Goal: Information Seeking & Learning: Learn about a topic

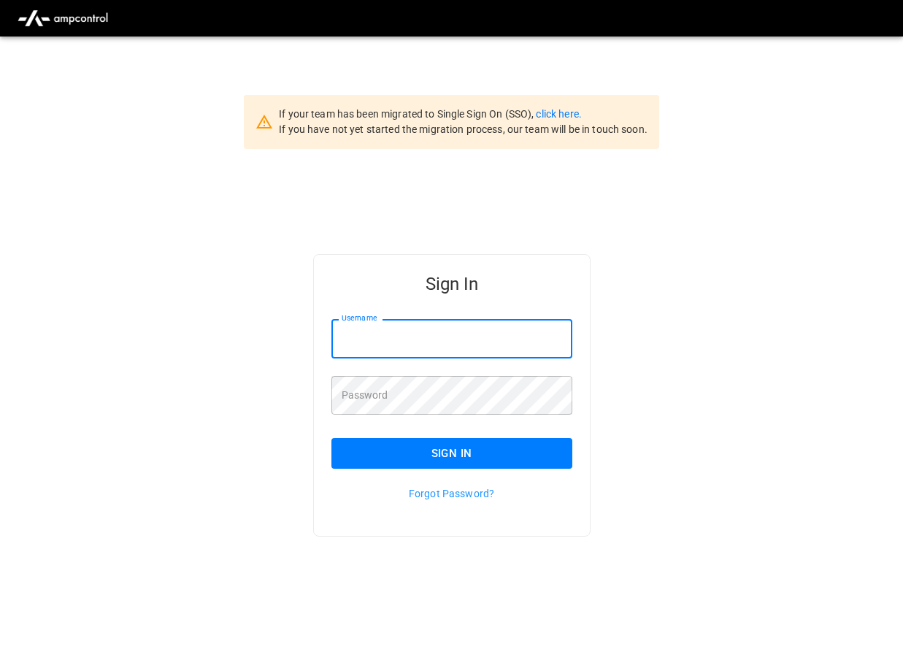
type input "**********"
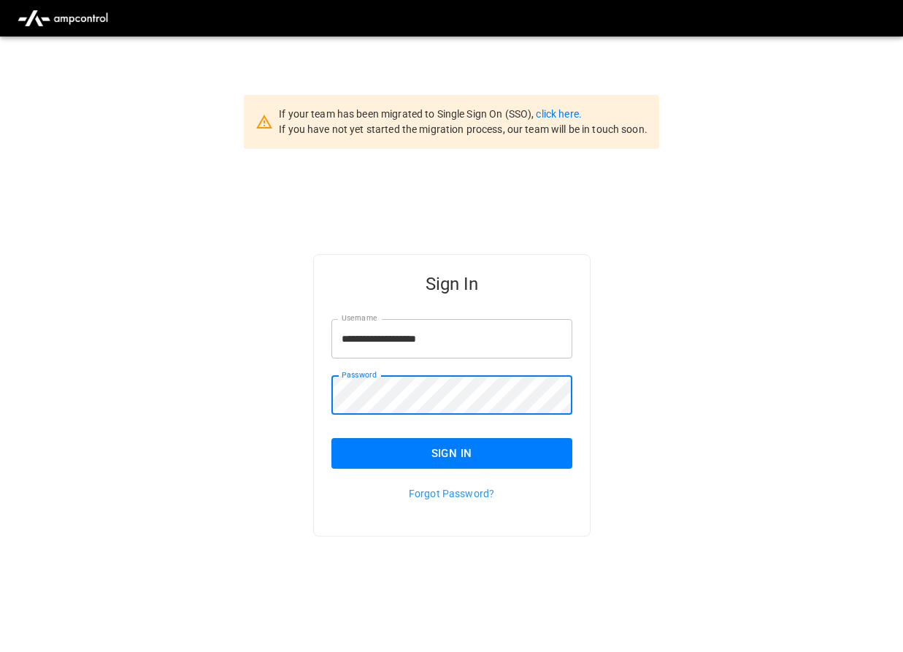
click at [458, 453] on button "Sign In" at bounding box center [451, 453] width 241 height 31
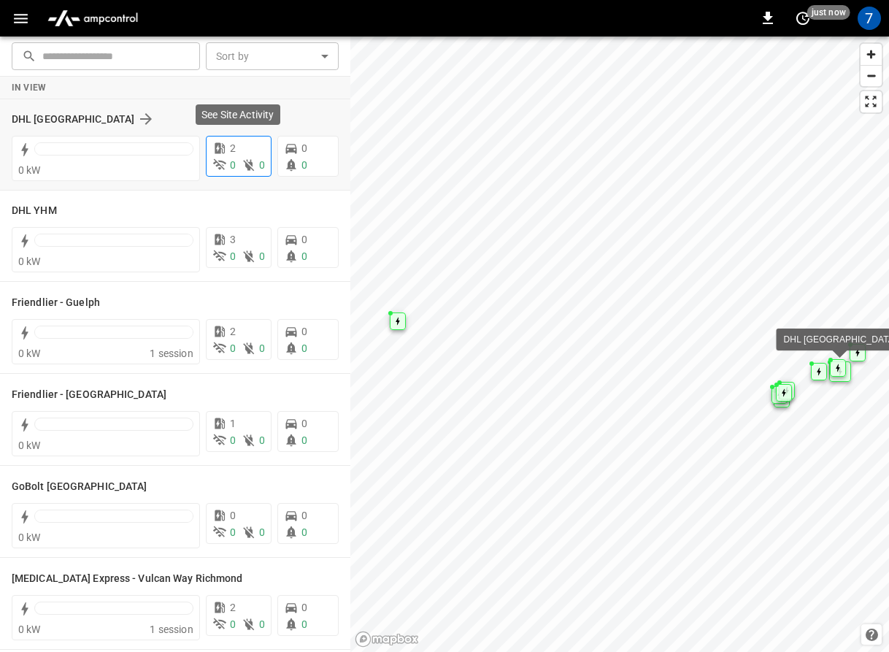
click at [236, 152] on div "2" at bounding box center [238, 148] width 53 height 15
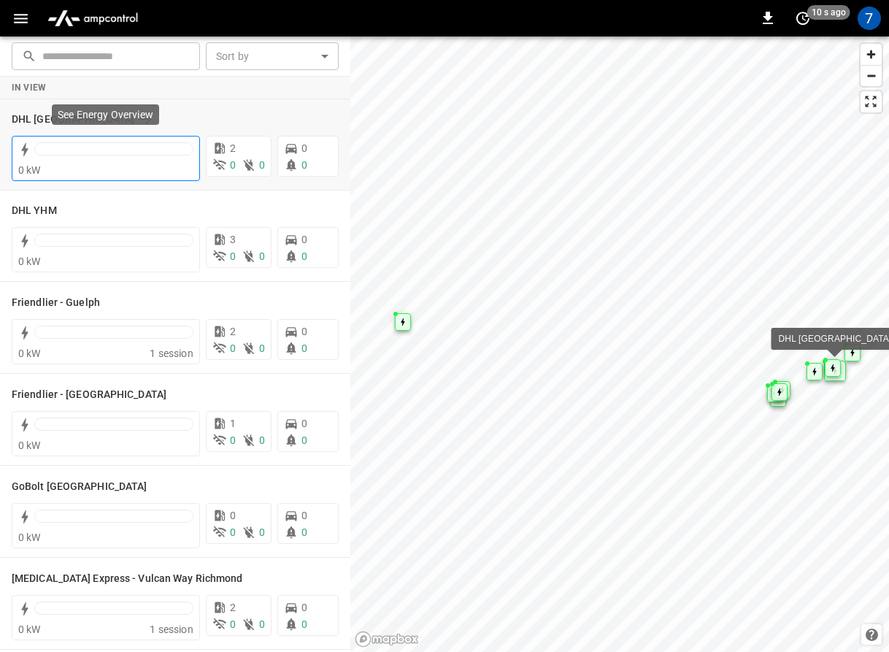
click at [80, 163] on div "0 kW" at bounding box center [105, 170] width 175 height 15
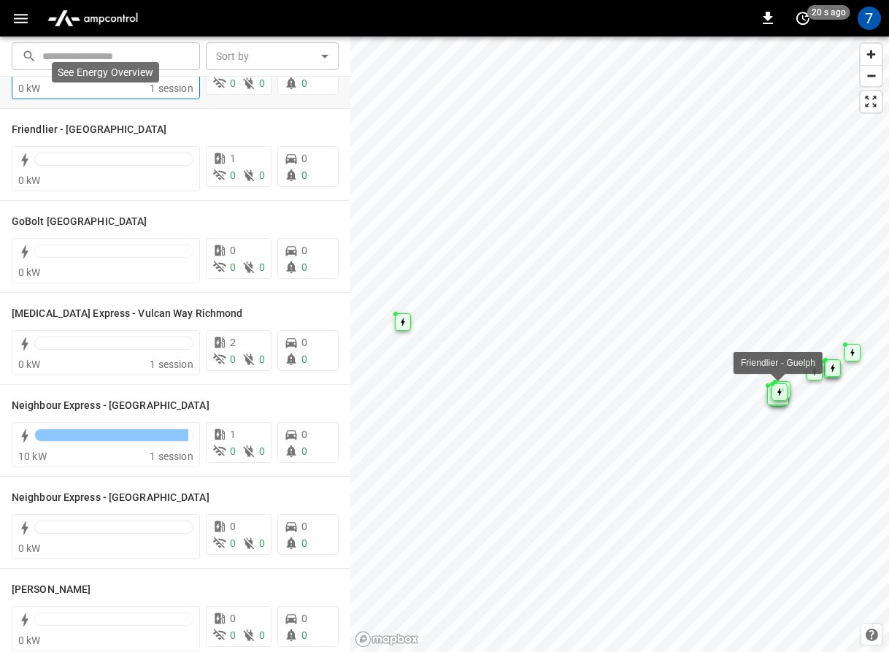
scroll to position [426, 0]
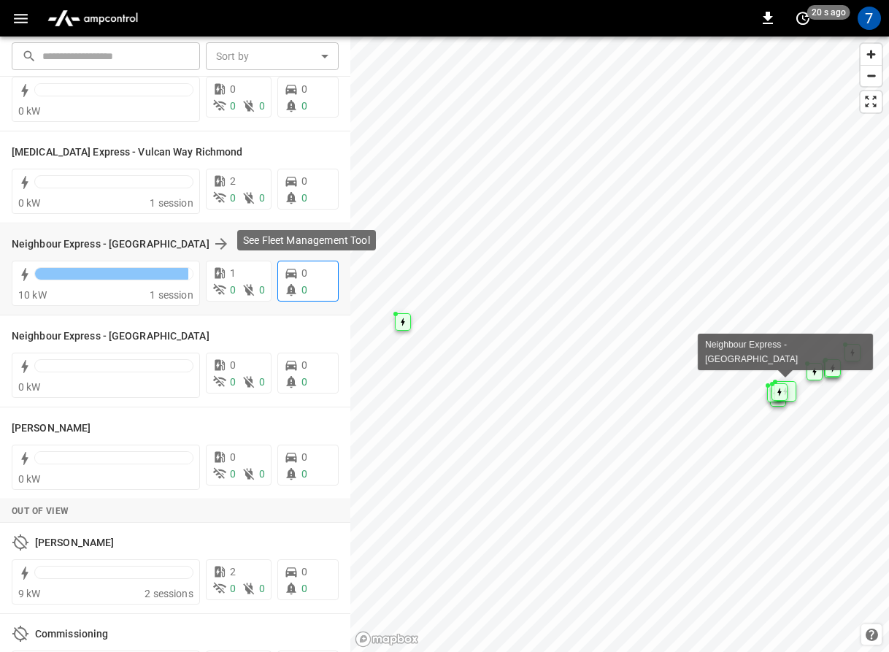
click at [304, 282] on div "0 0" at bounding box center [307, 281] width 61 height 41
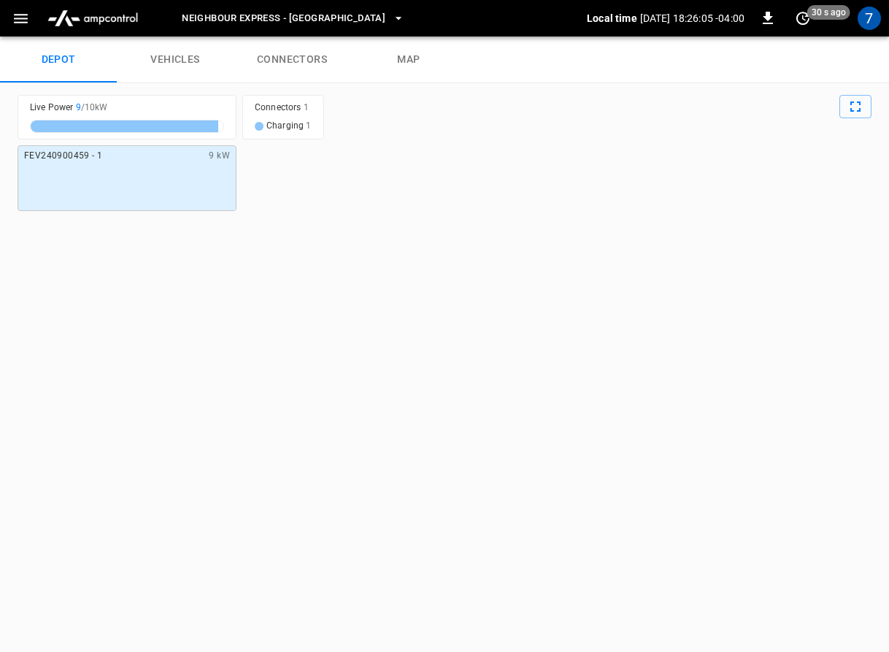
click at [181, 59] on link "vehicles" at bounding box center [175, 59] width 117 height 47
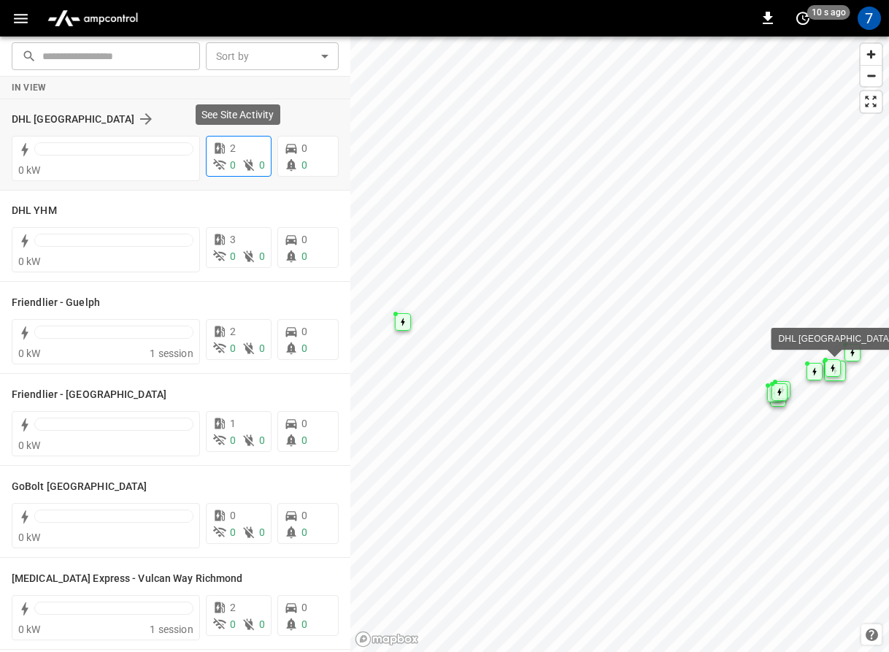
click at [250, 161] on icon at bounding box center [249, 165] width 15 height 15
click at [253, 166] on icon at bounding box center [249, 165] width 15 height 15
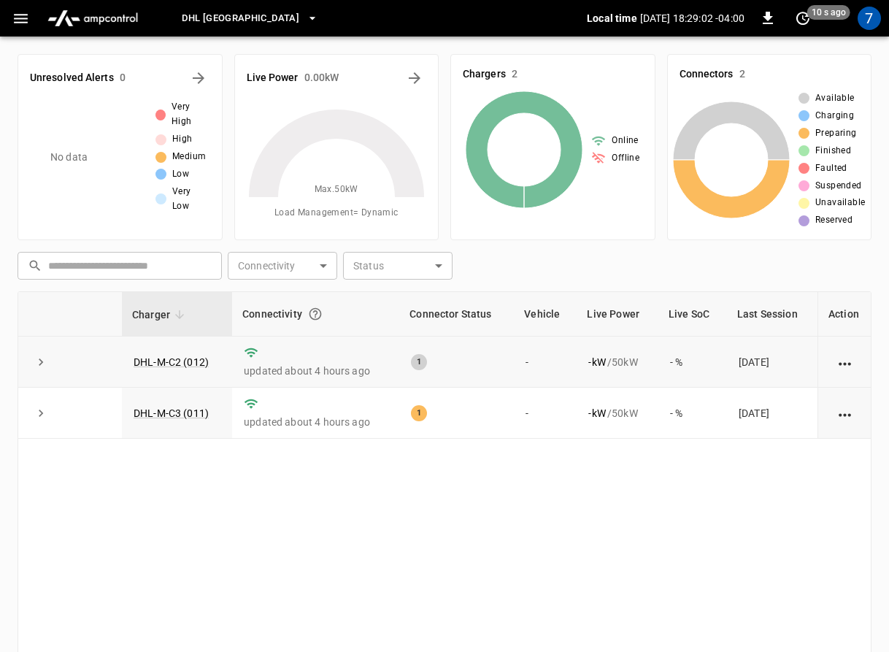
click at [36, 355] on icon "expand row" at bounding box center [41, 362] width 15 height 15
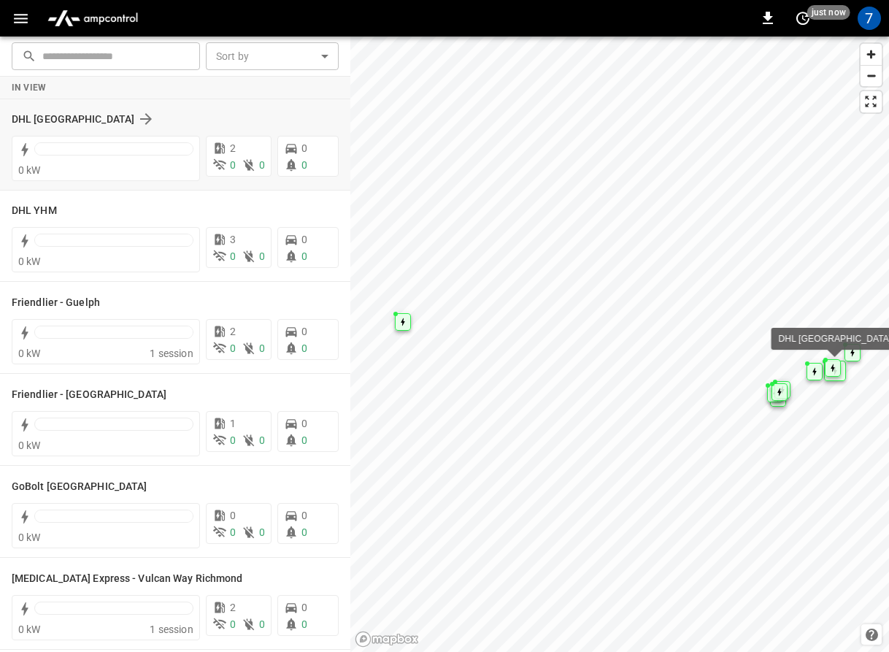
click at [180, 123] on div "DHL [GEOGRAPHIC_DATA]" at bounding box center [166, 119] width 309 height 18
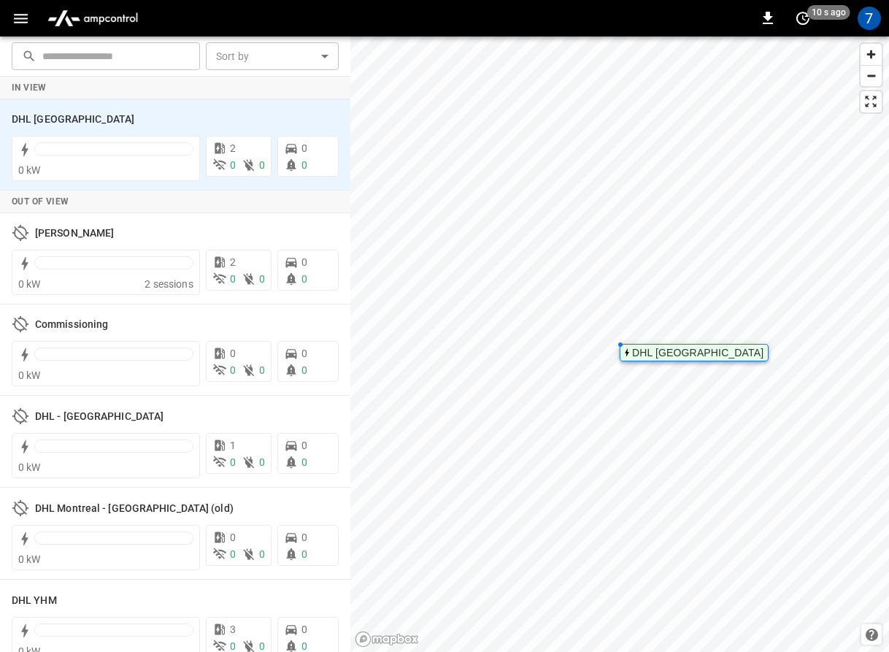
click at [177, 150] on div at bounding box center [114, 149] width 158 height 12
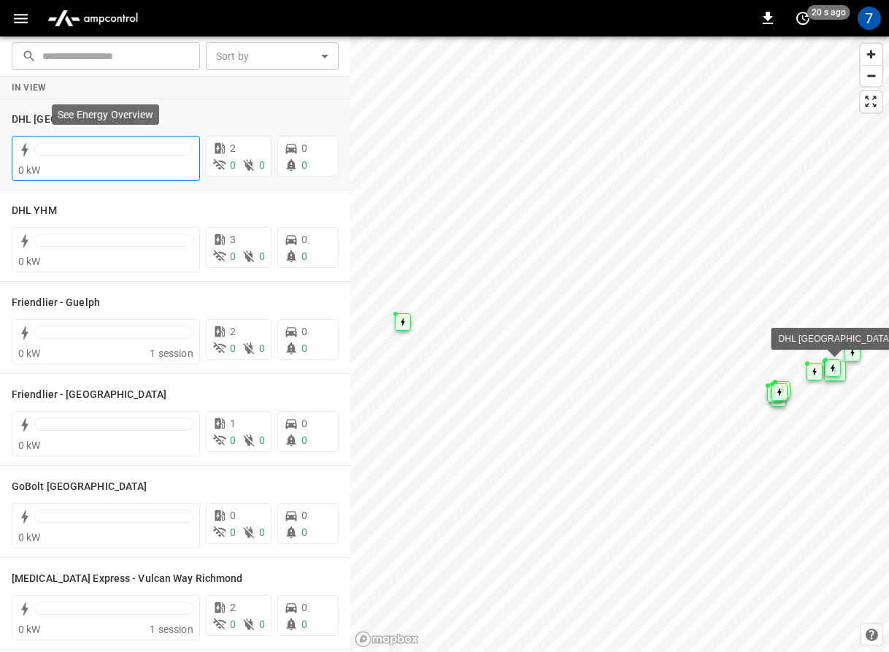
click at [123, 163] on div "0 kW" at bounding box center [105, 170] width 175 height 15
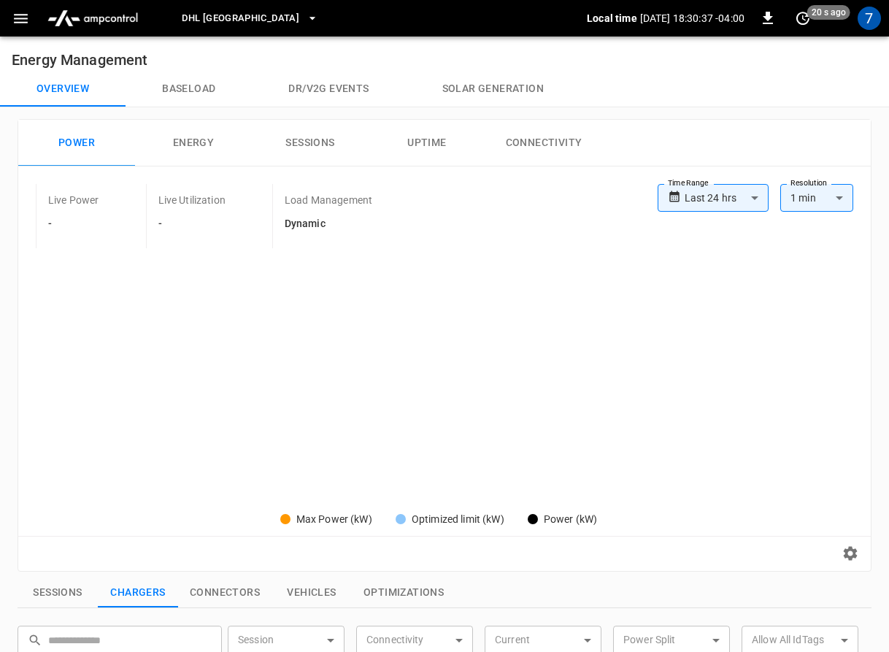
type input "**********"
click at [194, 92] on button "Baseload" at bounding box center [189, 89] width 126 height 35
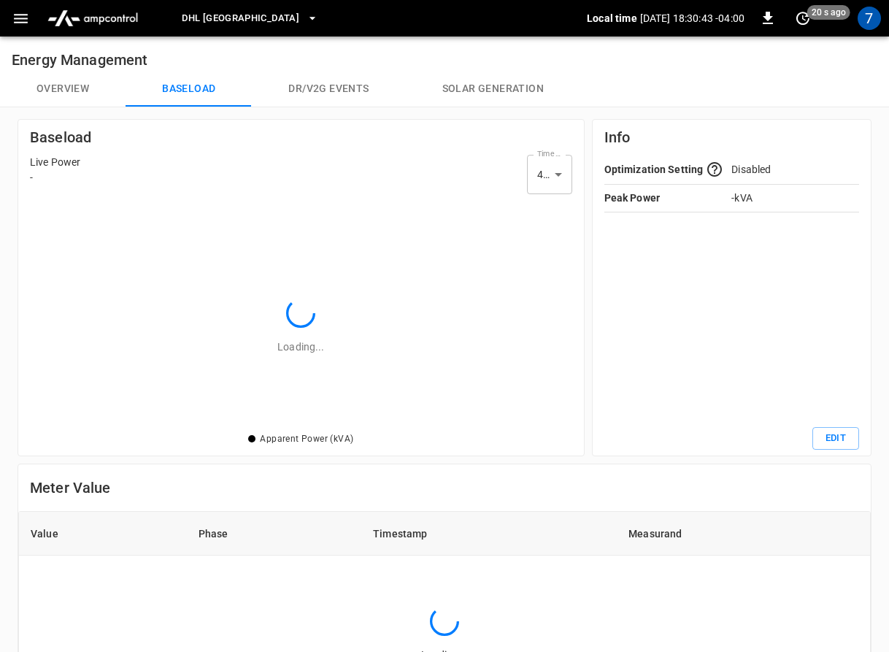
scroll to position [230, 542]
click at [365, 90] on button "Dr/V2G events" at bounding box center [328, 89] width 153 height 35
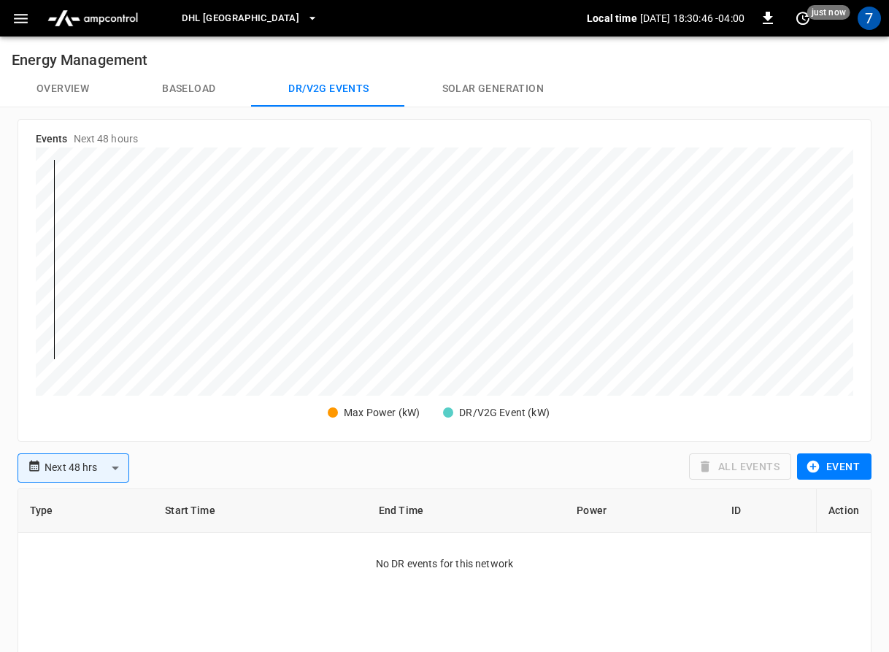
click at [476, 81] on button "Solar generation" at bounding box center [493, 89] width 174 height 35
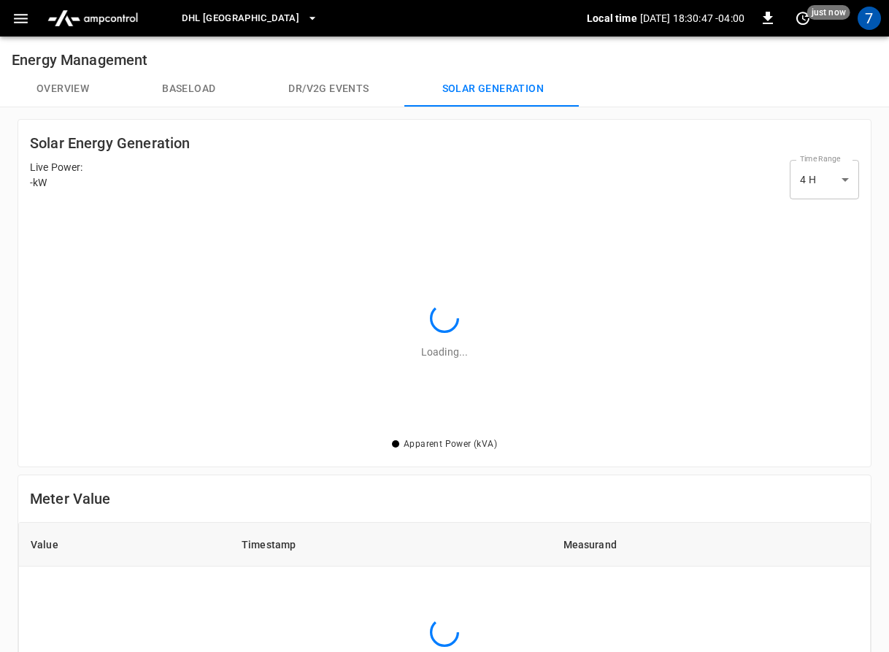
scroll to position [230, 829]
click at [62, 88] on button "Overview" at bounding box center [63, 89] width 126 height 35
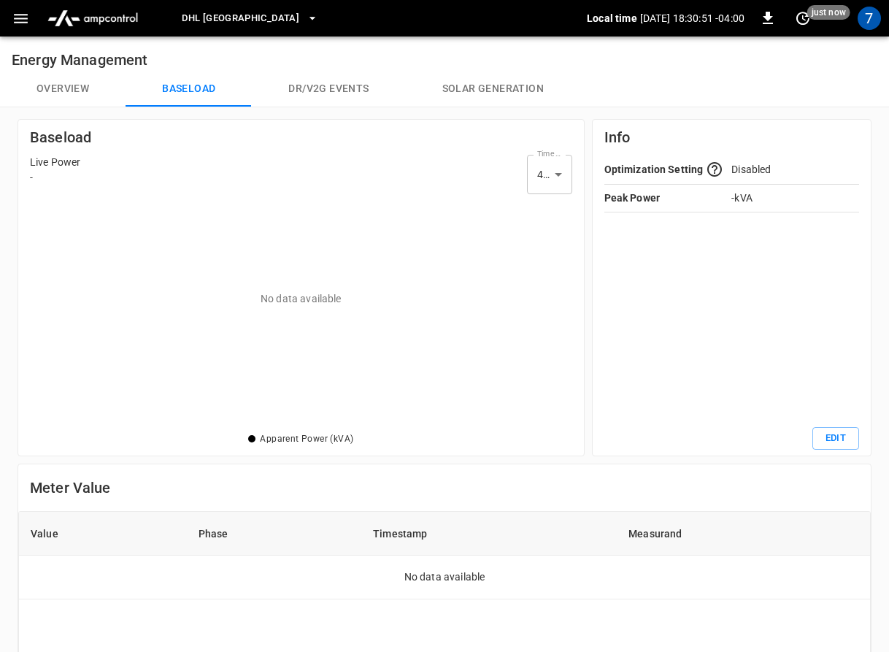
scroll to position [230, 542]
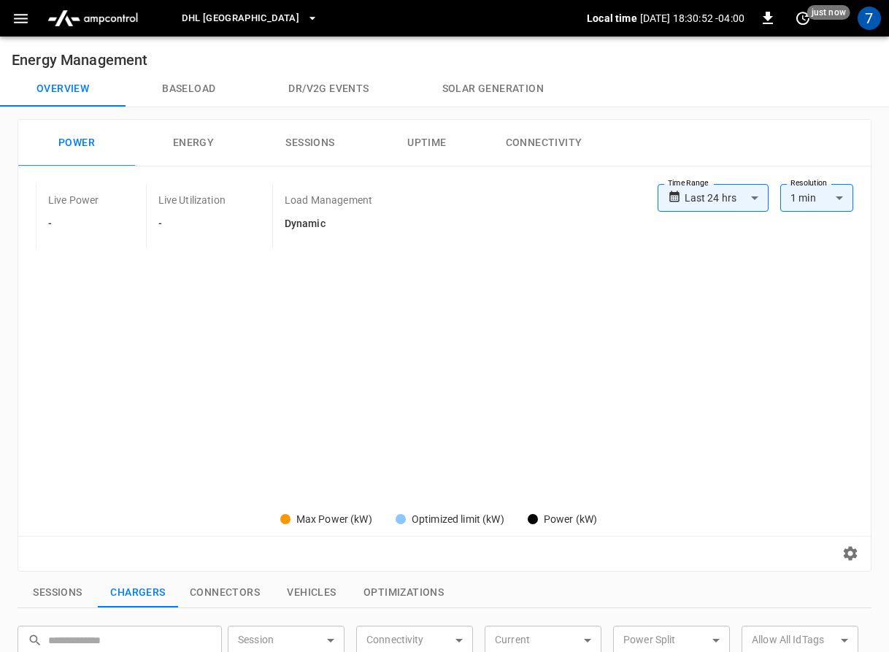
type input "**********"
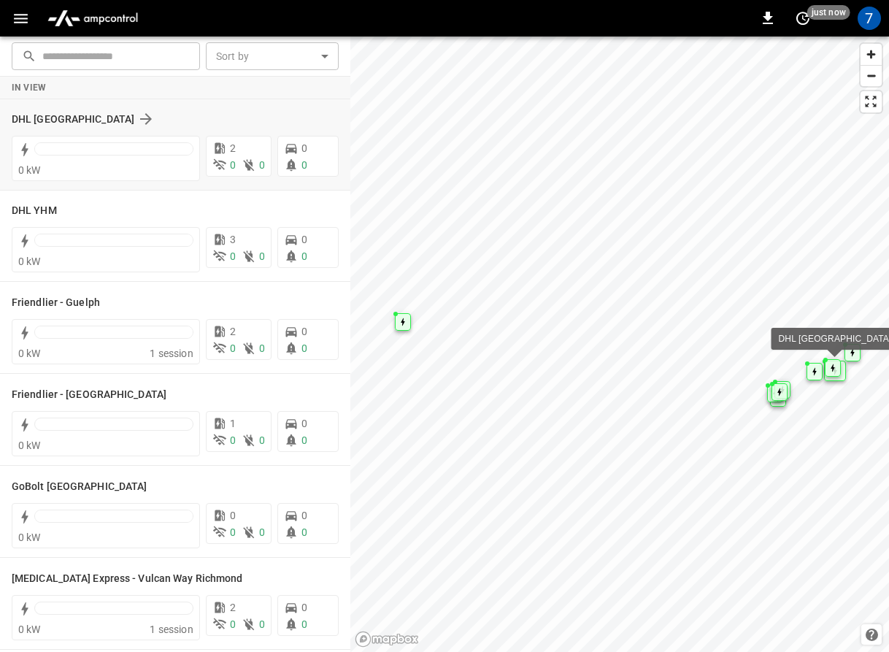
click at [166, 129] on div "DHL [GEOGRAPHIC_DATA]" at bounding box center [175, 119] width 327 height 28
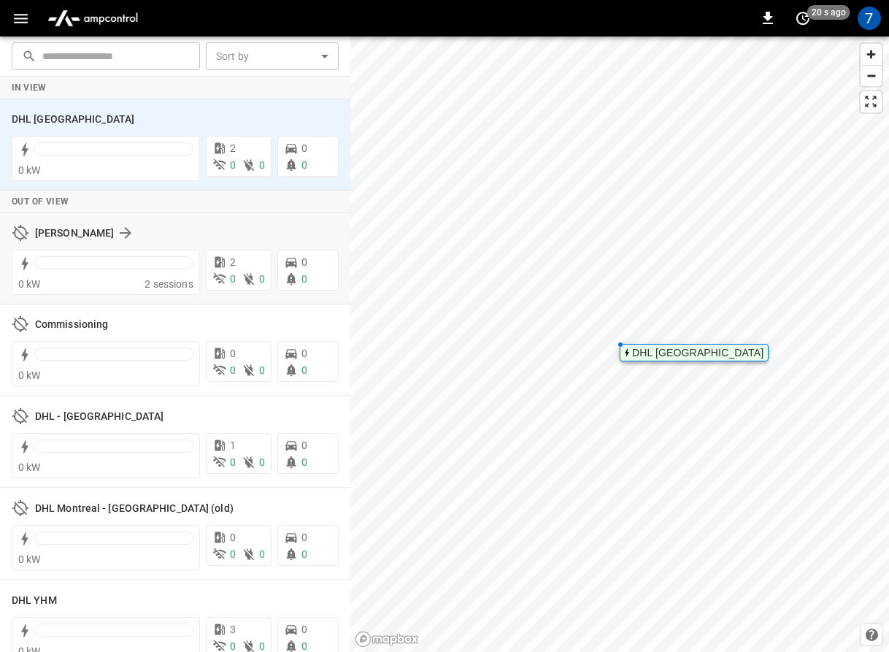
click at [189, 236] on div "[PERSON_NAME]" at bounding box center [178, 233] width 286 height 18
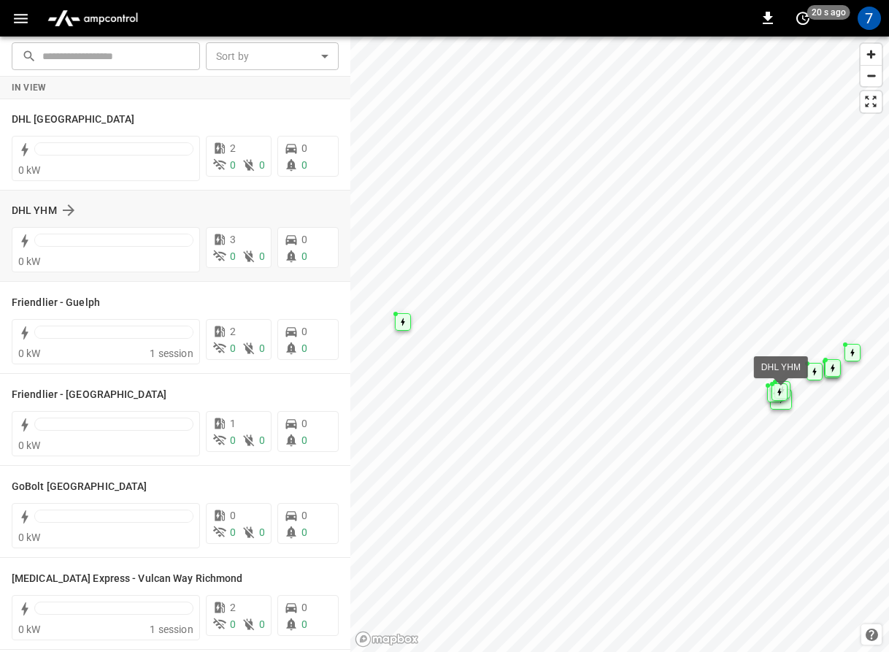
click at [198, 220] on div "DHL YHM" at bounding box center [175, 210] width 327 height 28
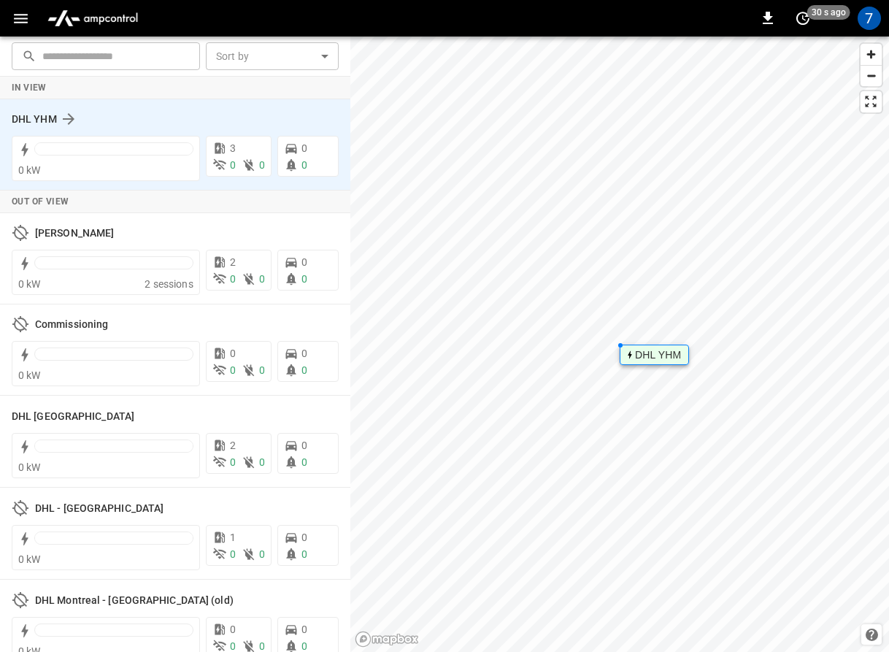
click at [134, 126] on div "DHL YHM" at bounding box center [166, 119] width 309 height 18
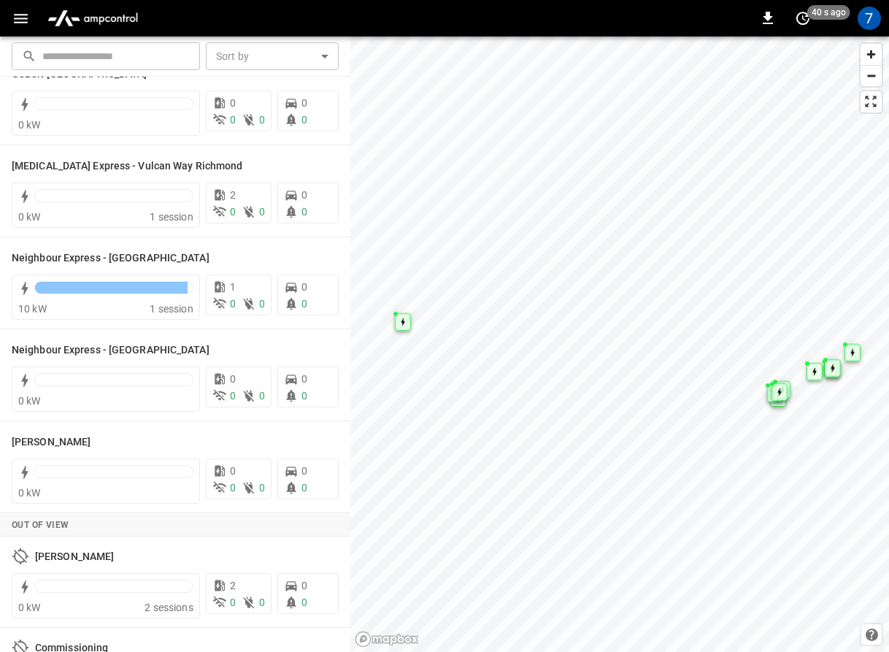
scroll to position [380, 0]
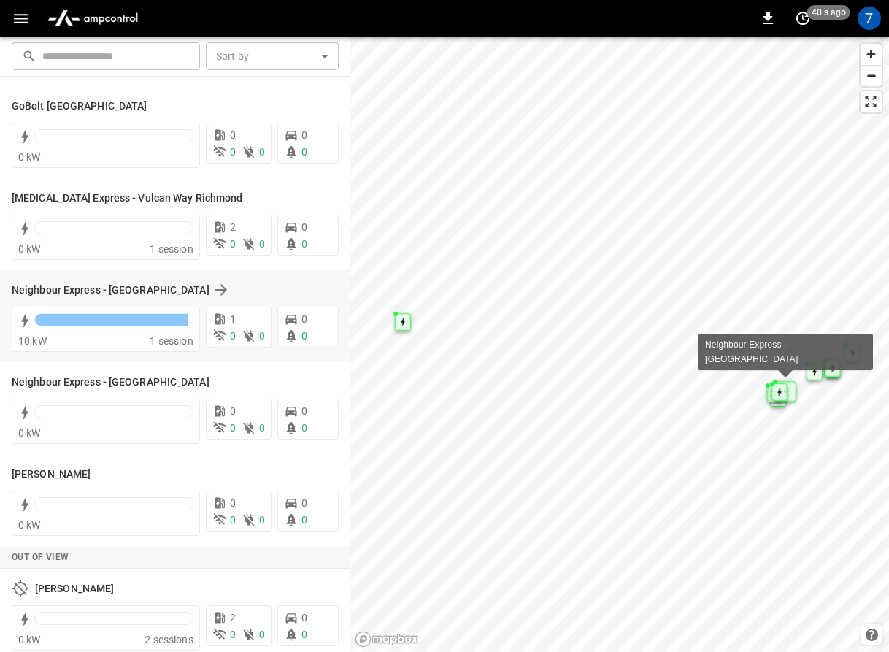
click at [257, 299] on div "Neighbour Express - [GEOGRAPHIC_DATA]" at bounding box center [175, 290] width 327 height 28
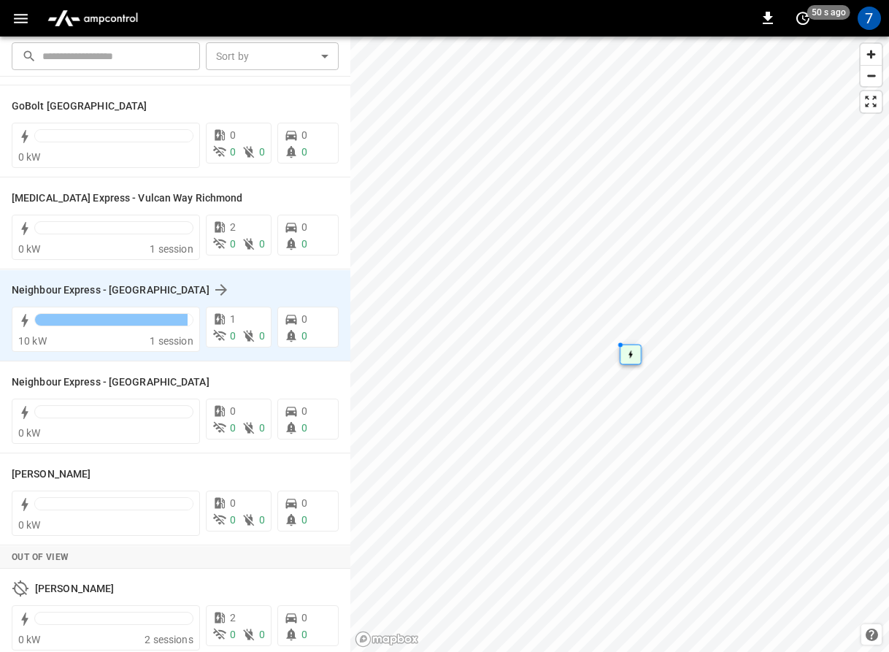
scroll to position [0, 0]
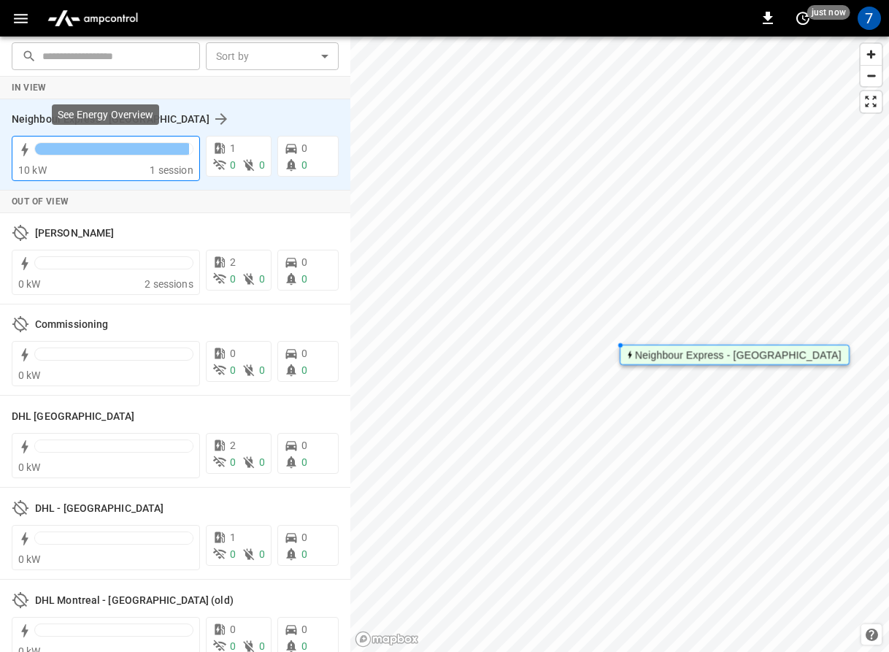
click at [171, 157] on div at bounding box center [113, 152] width 159 height 20
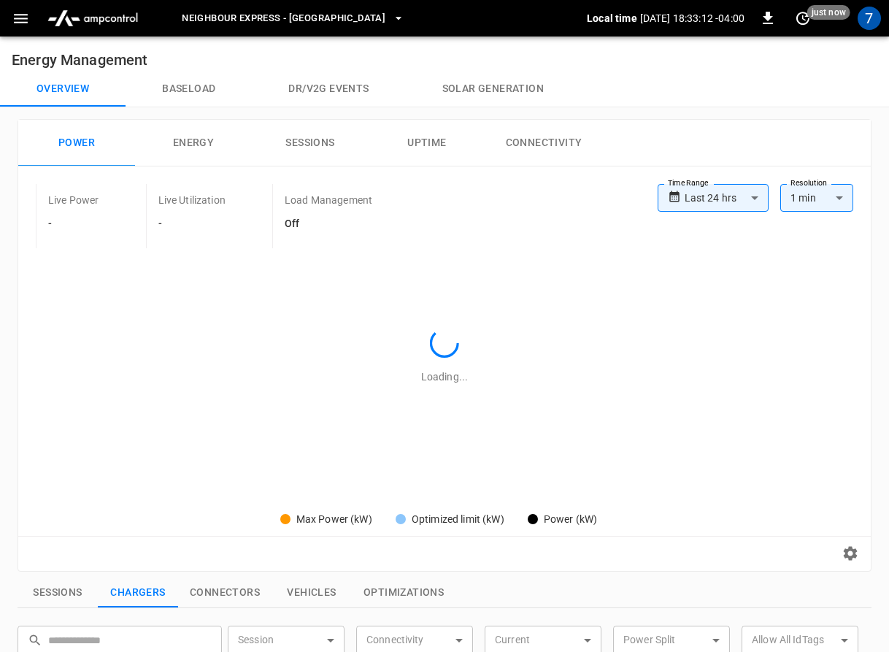
type input "**********"
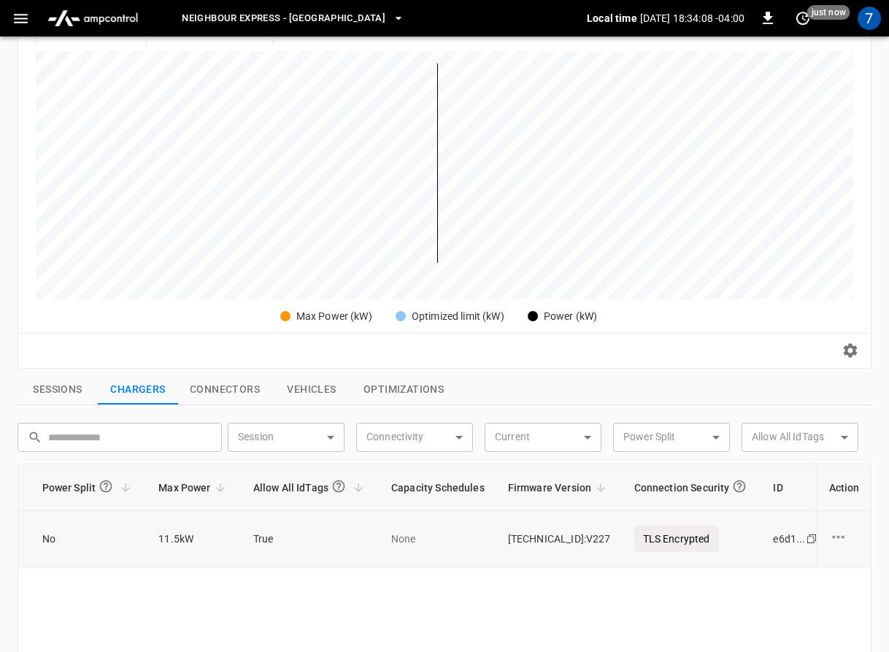
scroll to position [0, 809]
click at [832, 539] on icon "charge point options" at bounding box center [837, 537] width 18 height 18
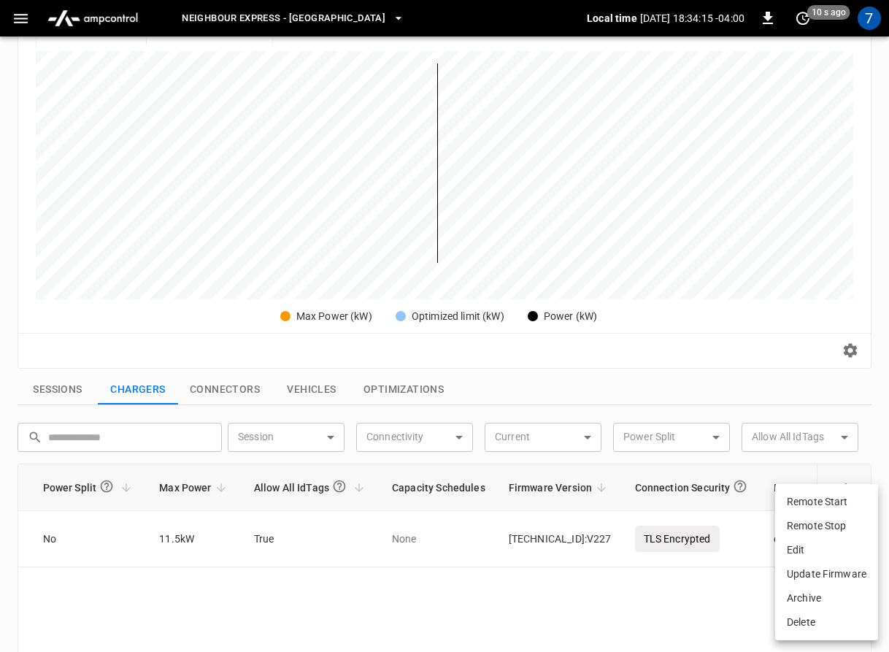
click at [651, 592] on div at bounding box center [444, 326] width 889 height 652
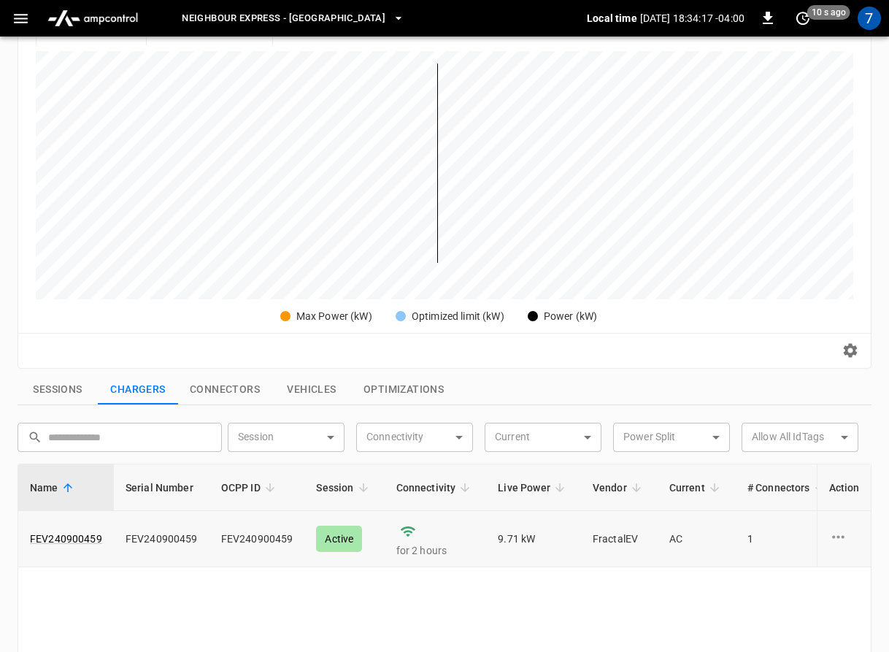
scroll to position [0, 0]
click at [209, 392] on button "Connectors" at bounding box center [224, 389] width 93 height 31
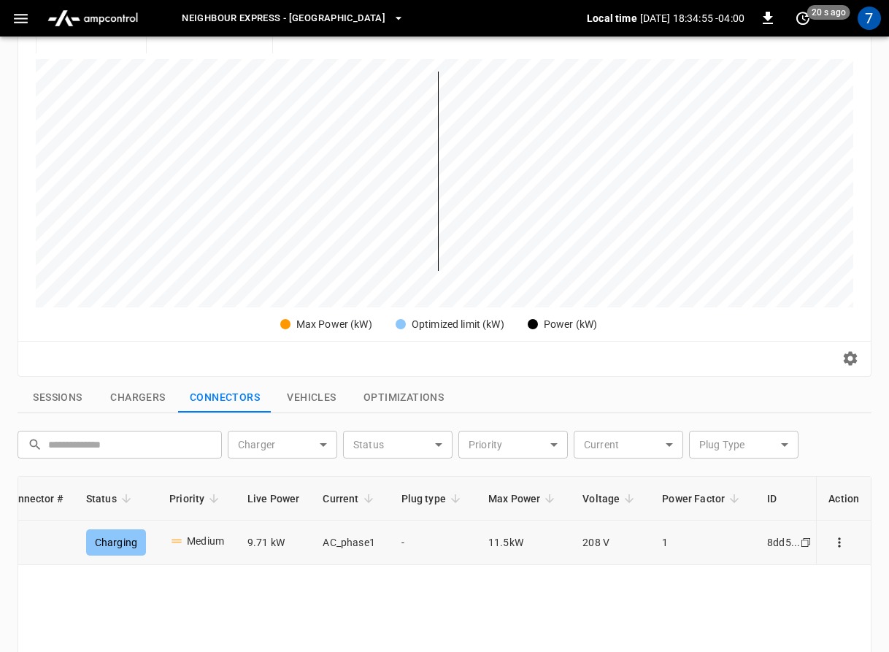
scroll to position [194, 0]
